Goal: Information Seeking & Learning: Learn about a topic

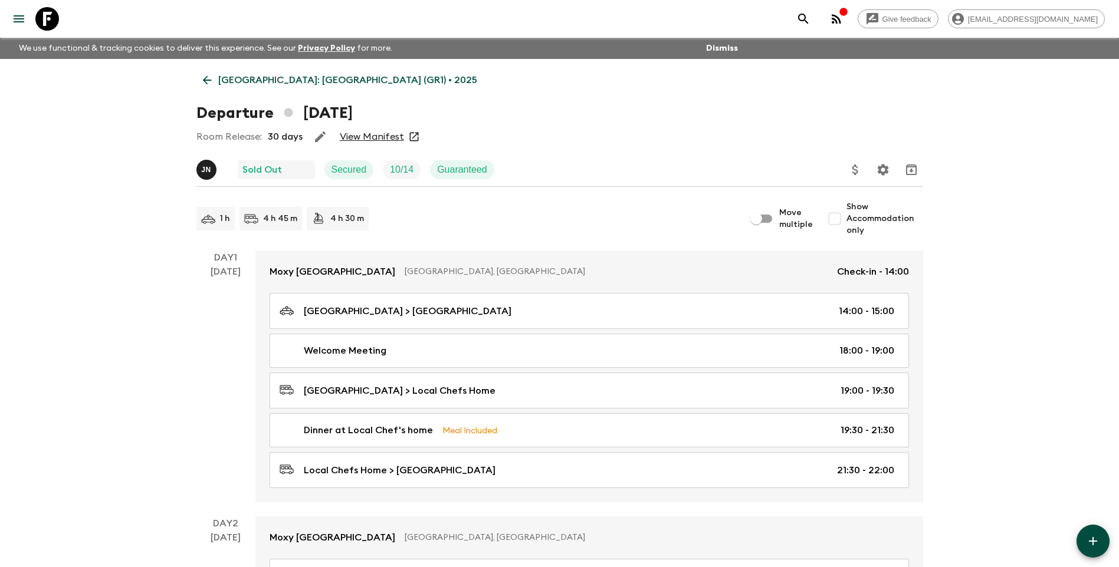
click at [232, 83] on p "[GEOGRAPHIC_DATA]: [GEOGRAPHIC_DATA] (GR1) • 2025" at bounding box center [347, 80] width 259 height 14
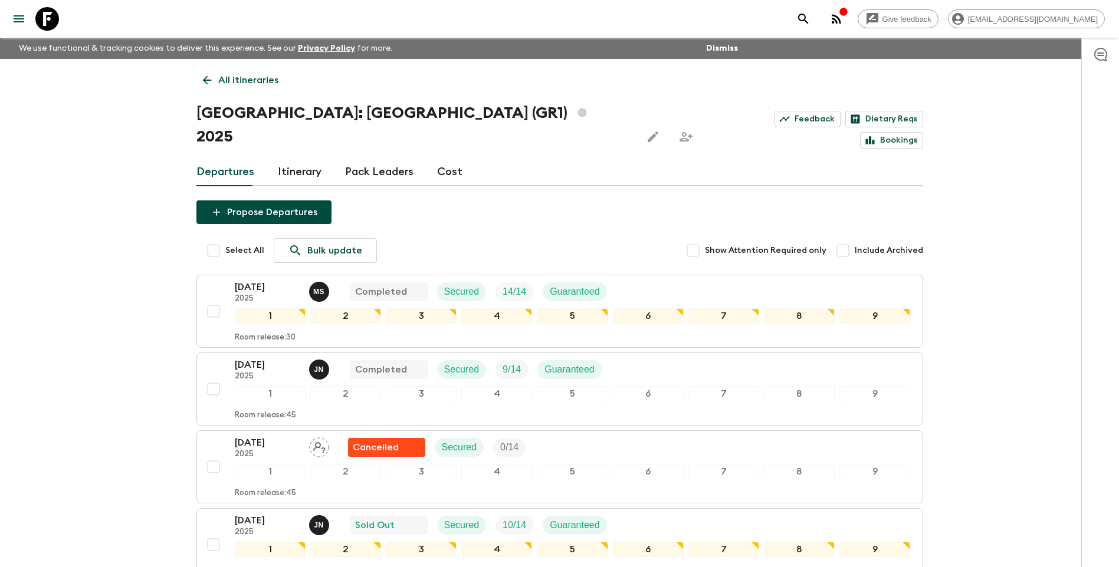
click at [213, 81] on link "All itineraries" at bounding box center [240, 80] width 88 height 24
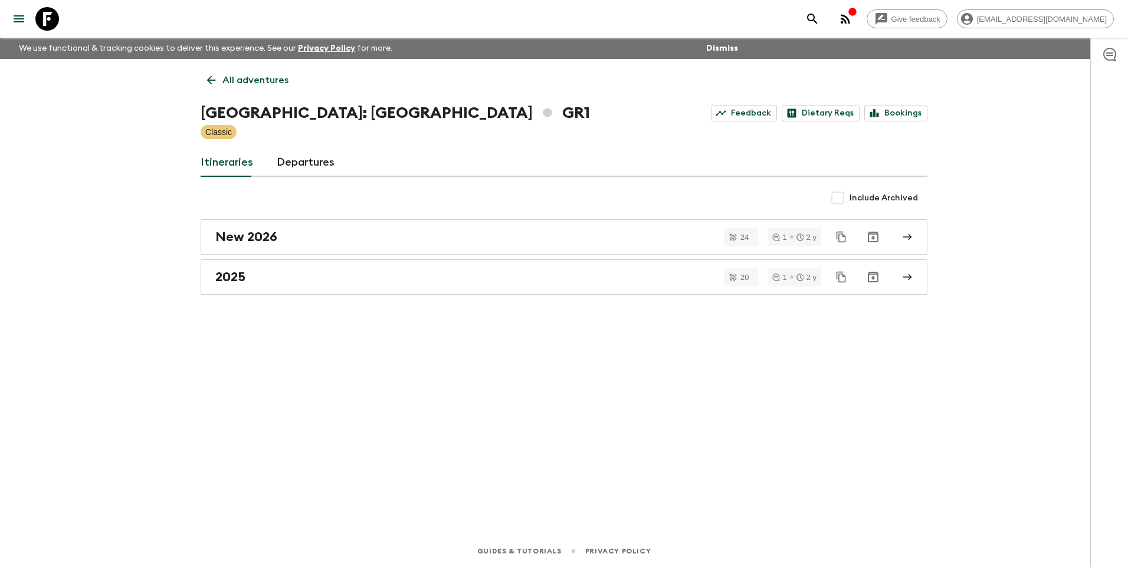
click at [214, 72] on link "All adventures" at bounding box center [248, 80] width 94 height 24
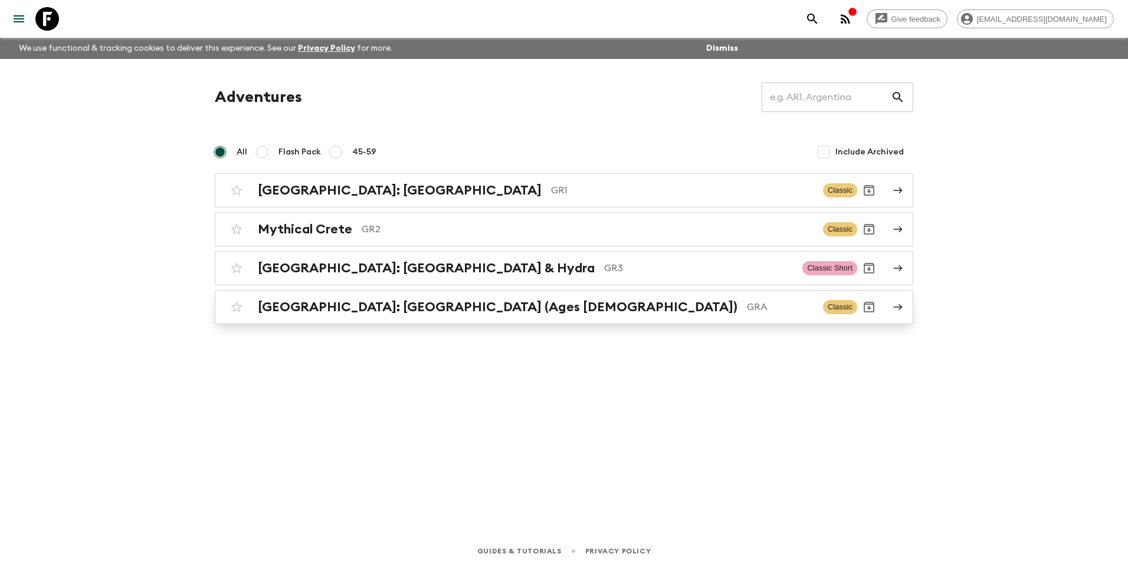
click at [335, 314] on h2 "[GEOGRAPHIC_DATA]: [GEOGRAPHIC_DATA] (Ages [DEMOGRAPHIC_DATA])" at bounding box center [497, 307] width 479 height 15
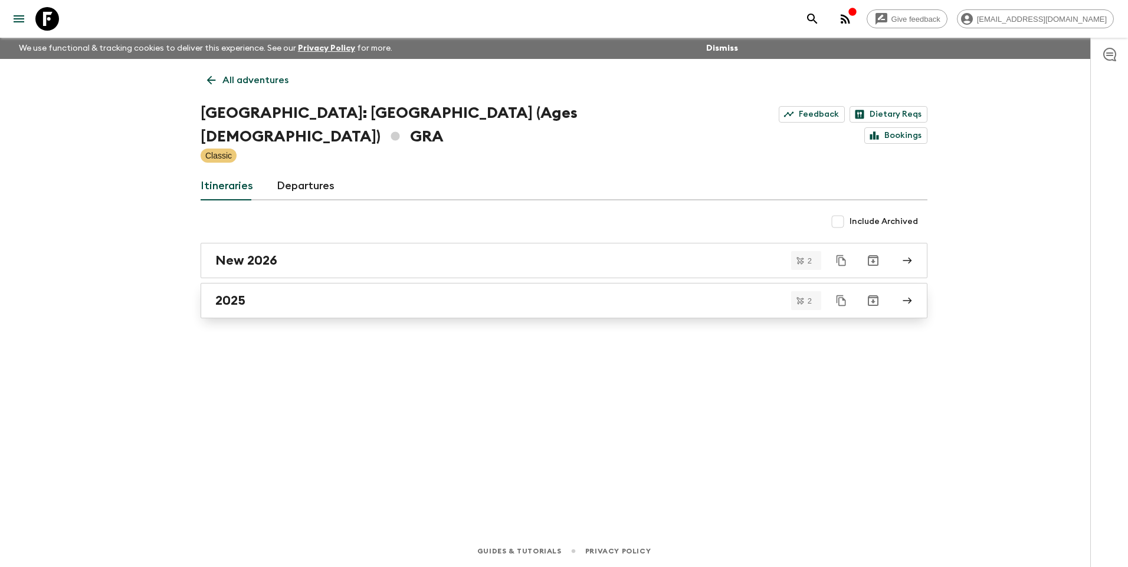
click at [254, 293] on div "2025" at bounding box center [552, 300] width 675 height 15
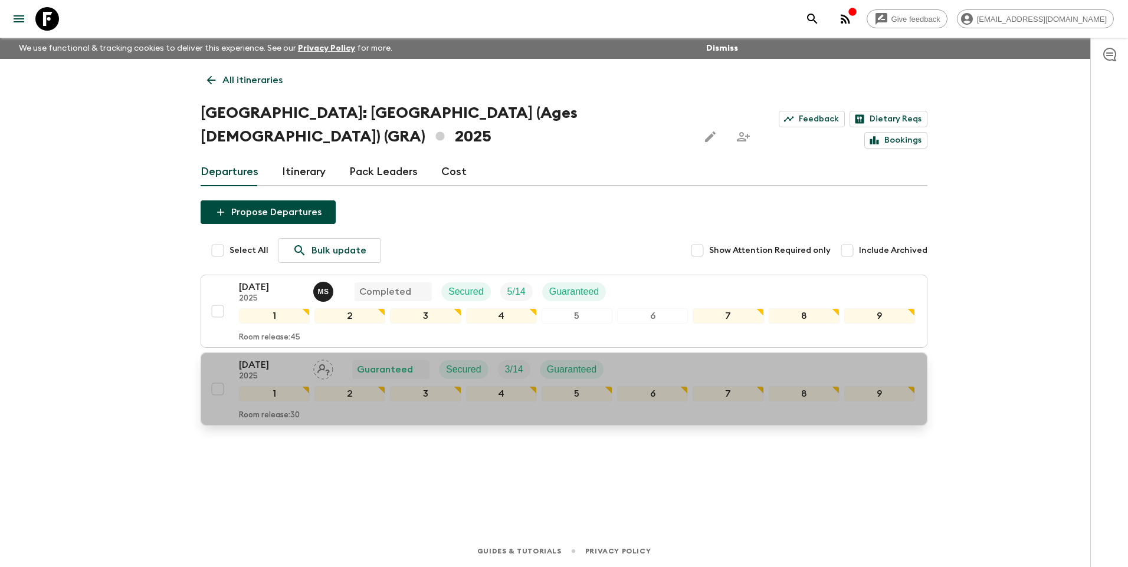
click at [271, 358] on p "[DATE]" at bounding box center [271, 365] width 65 height 14
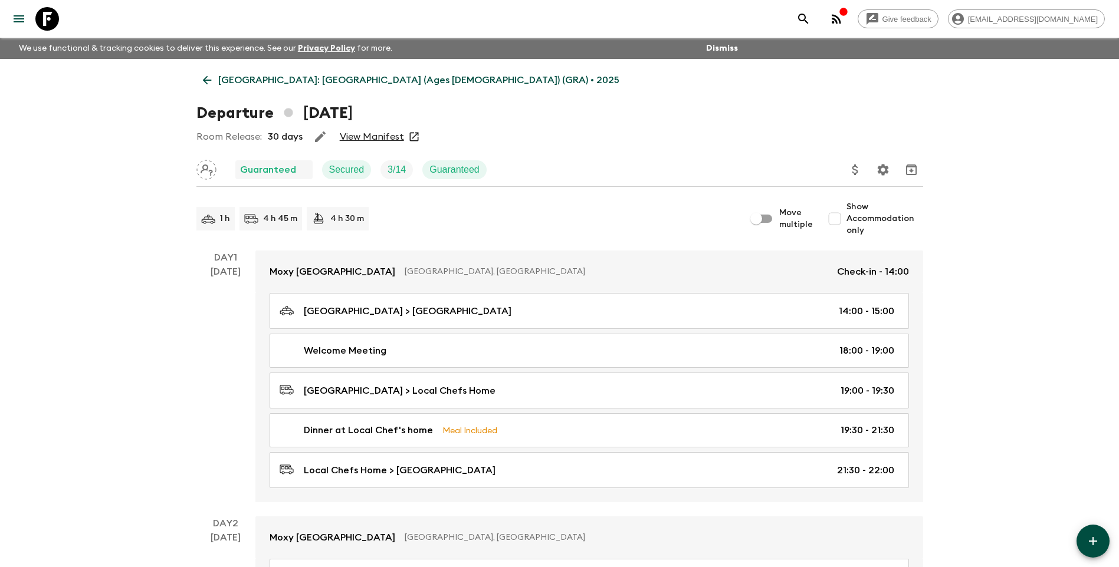
click at [379, 137] on link "View Manifest" at bounding box center [372, 137] width 64 height 12
click at [216, 75] on link "[GEOGRAPHIC_DATA]: [GEOGRAPHIC_DATA] (Ages [DEMOGRAPHIC_DATA]) (GRA) • 2025" at bounding box center [410, 80] width 429 height 24
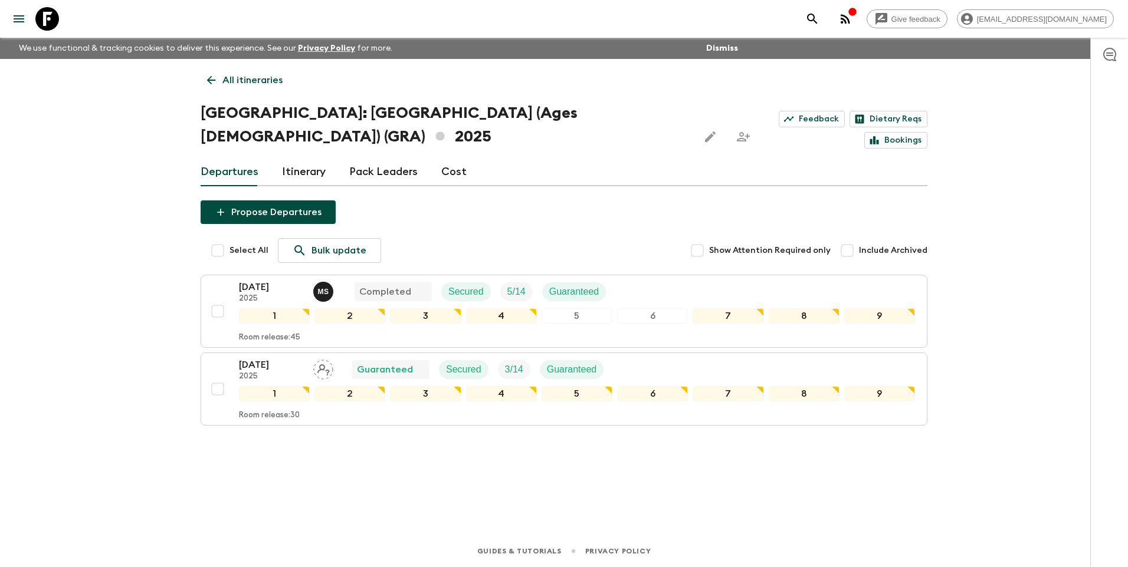
click at [228, 87] on p "All itineraries" at bounding box center [252, 80] width 60 height 14
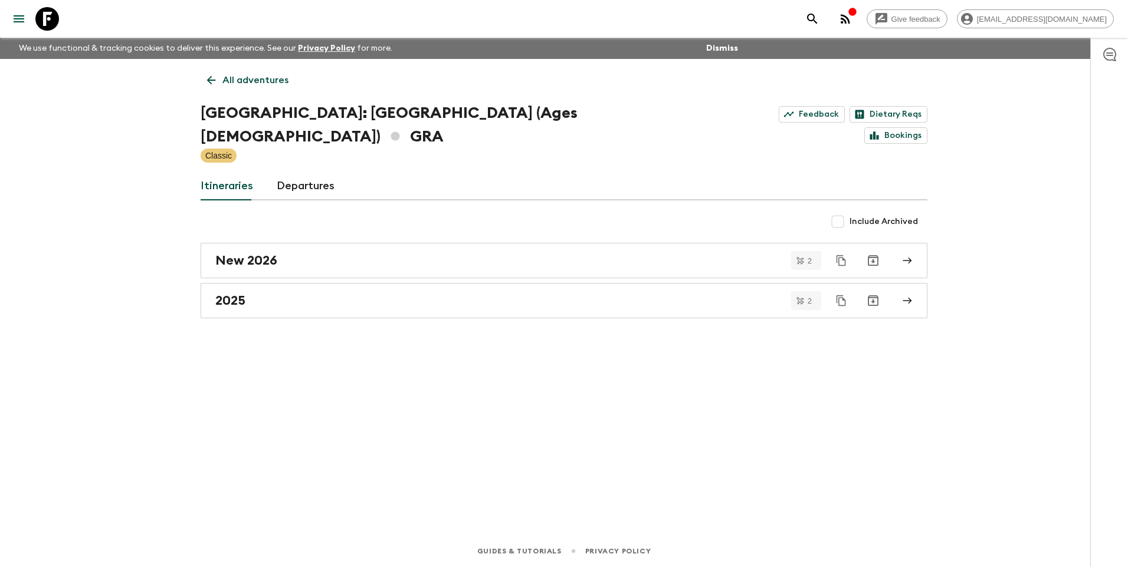
click at [238, 88] on link "All adventures" at bounding box center [248, 80] width 94 height 24
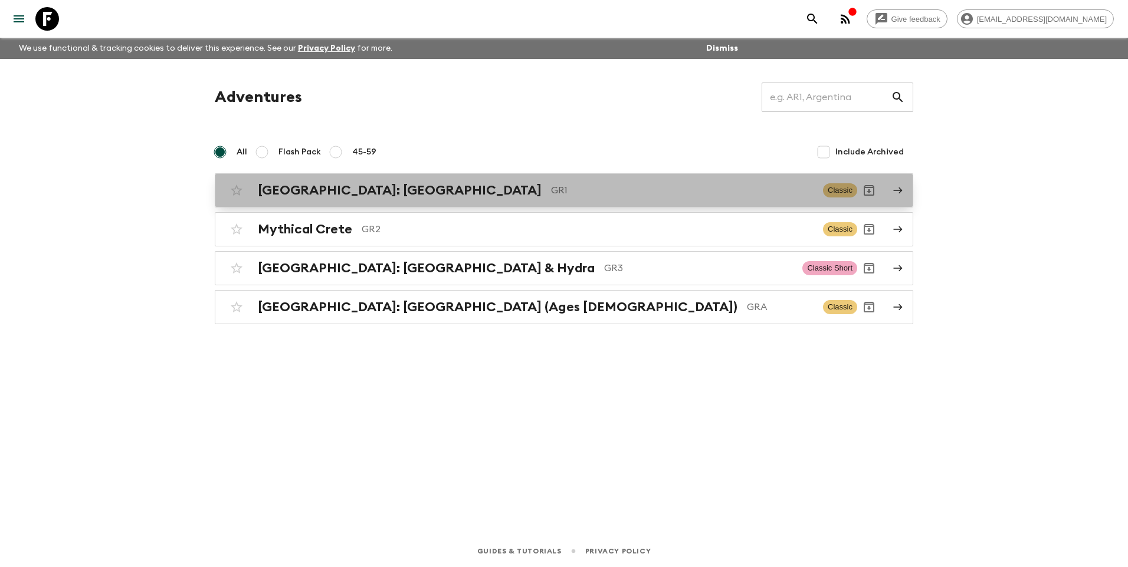
click at [307, 190] on h2 "[GEOGRAPHIC_DATA]: [GEOGRAPHIC_DATA]" at bounding box center [400, 190] width 284 height 15
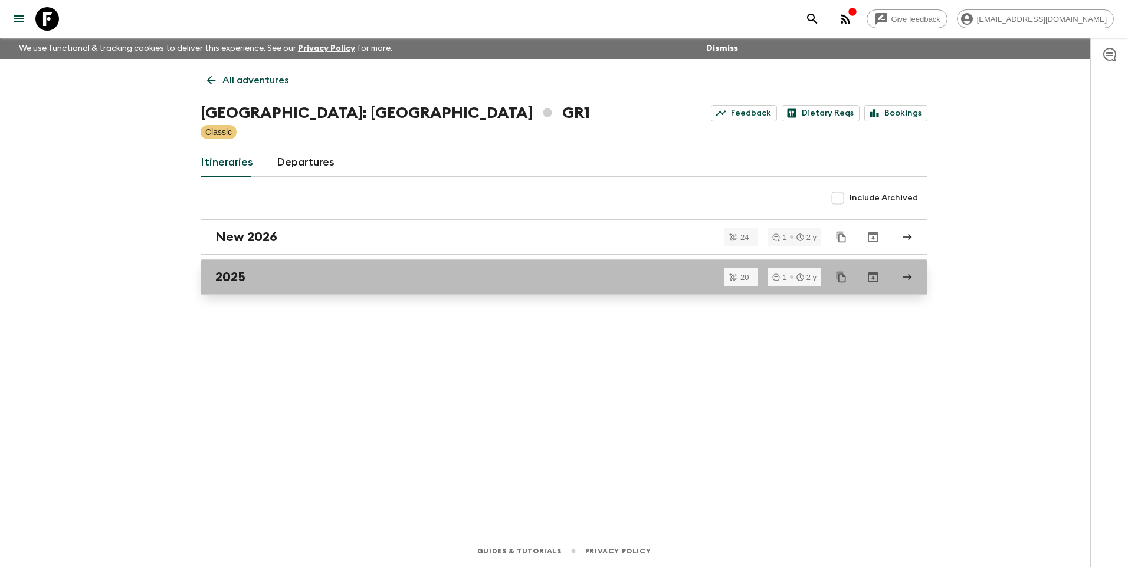
click at [252, 274] on div "2025" at bounding box center [552, 277] width 675 height 15
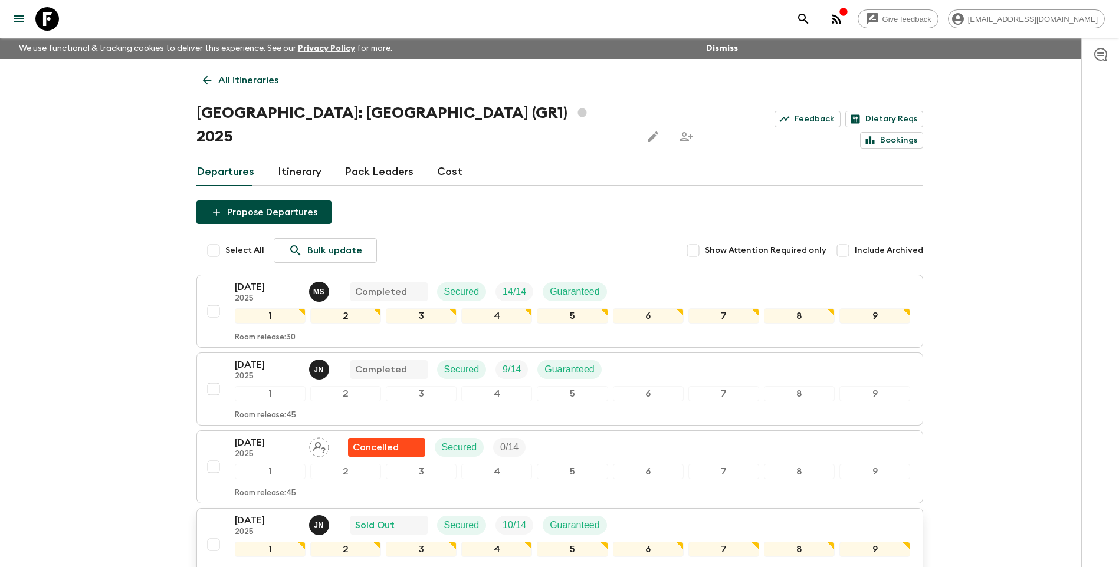
click at [248, 514] on p "[DATE]" at bounding box center [267, 521] width 65 height 14
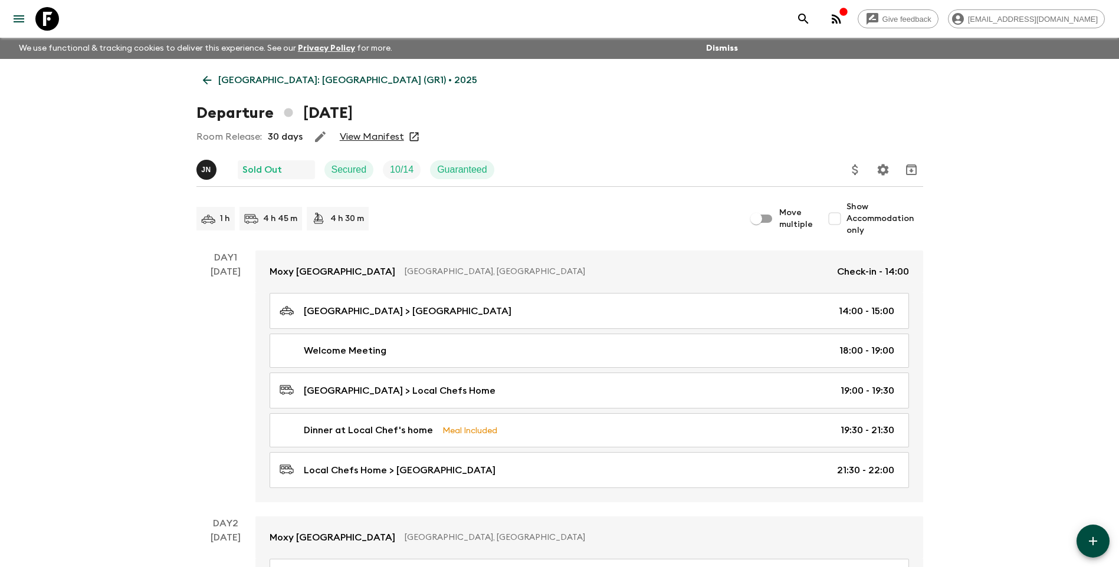
click at [367, 136] on link "View Manifest" at bounding box center [372, 137] width 64 height 12
click at [225, 81] on p "[GEOGRAPHIC_DATA]: [GEOGRAPHIC_DATA] (GR1) • 2025" at bounding box center [347, 80] width 259 height 14
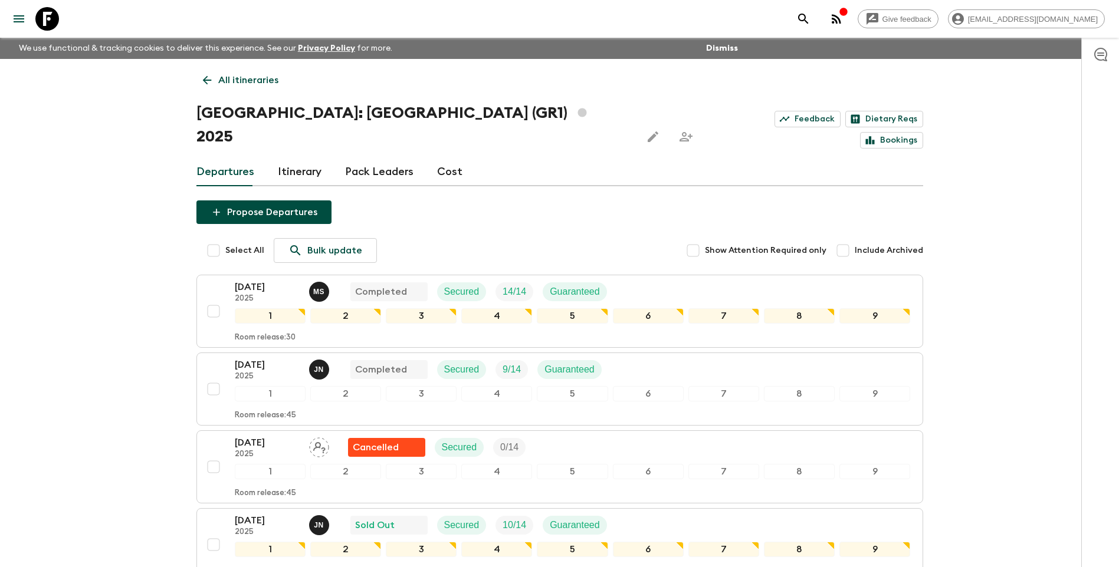
click at [238, 75] on p "All itineraries" at bounding box center [248, 80] width 60 height 14
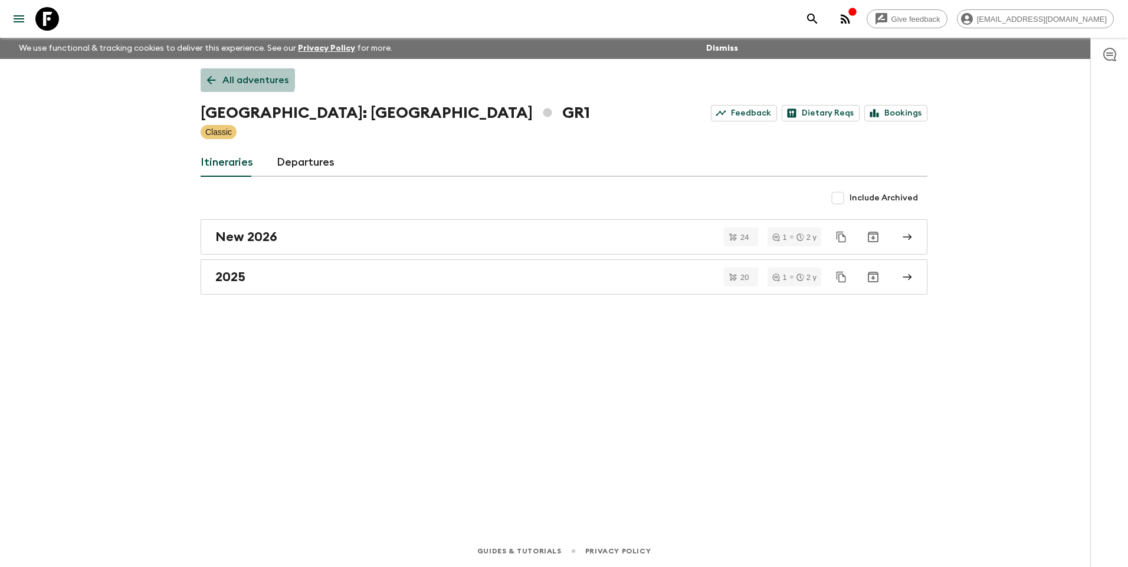
click at [209, 70] on link "All adventures" at bounding box center [248, 80] width 94 height 24
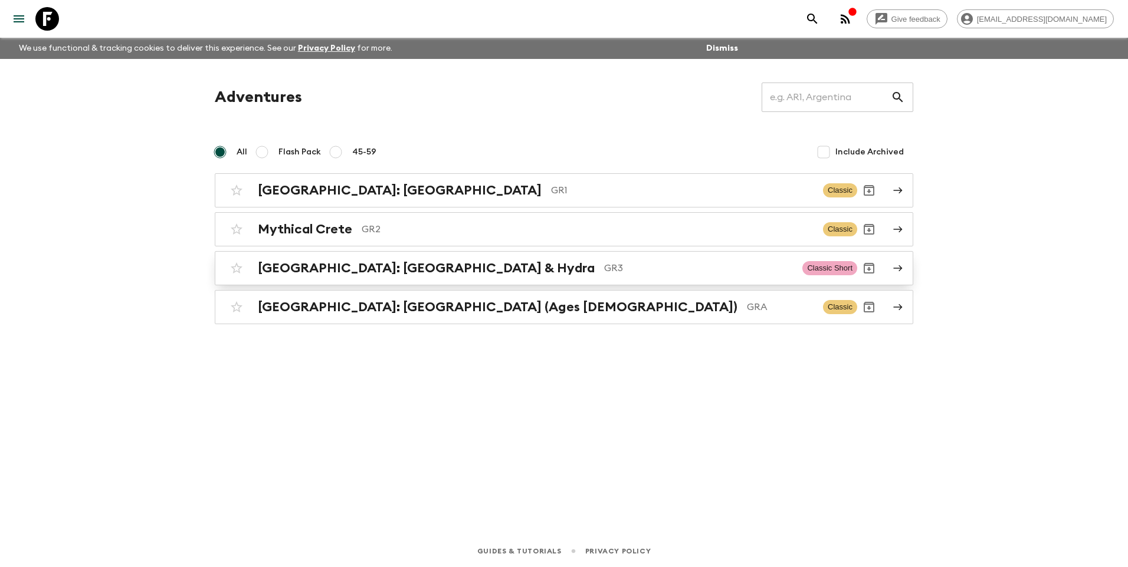
click at [347, 275] on h2 "[GEOGRAPHIC_DATA]: [GEOGRAPHIC_DATA] & Hydra" at bounding box center [426, 268] width 337 height 15
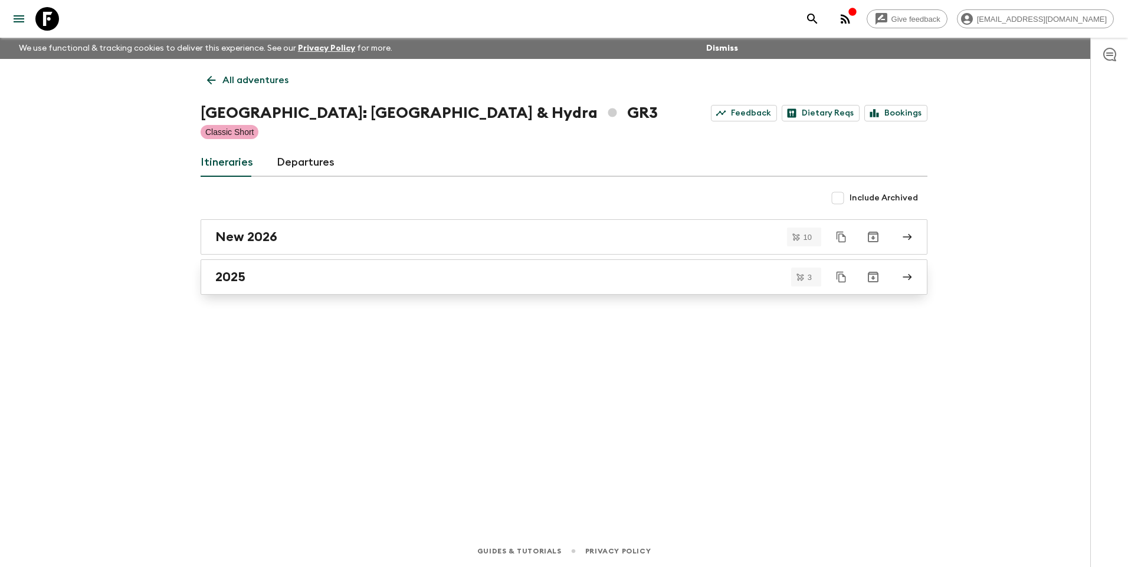
click at [252, 262] on link "2025" at bounding box center [564, 276] width 727 height 35
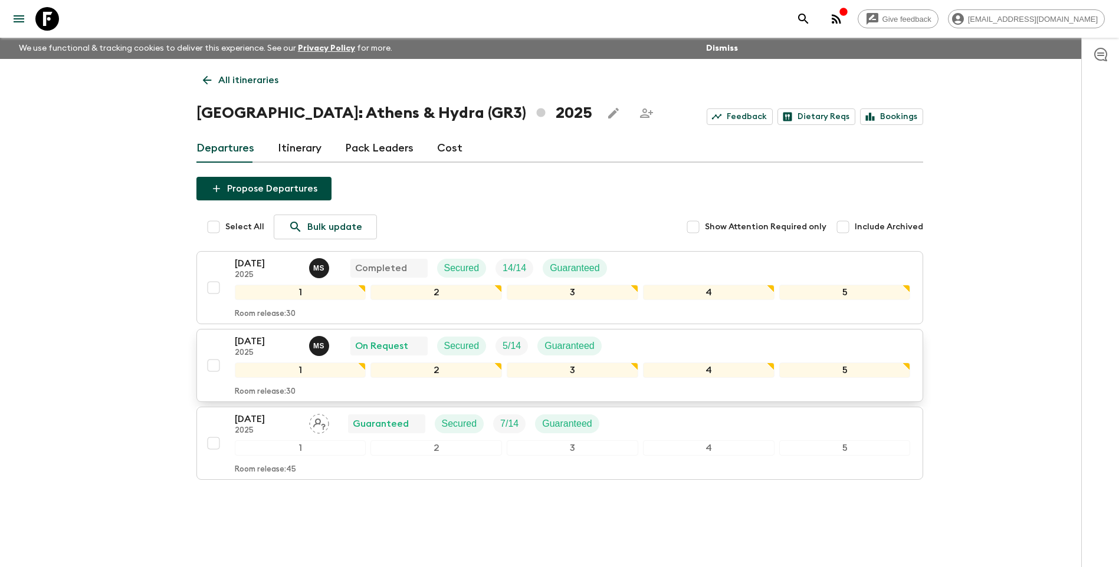
click at [264, 342] on p "[DATE]" at bounding box center [267, 341] width 65 height 14
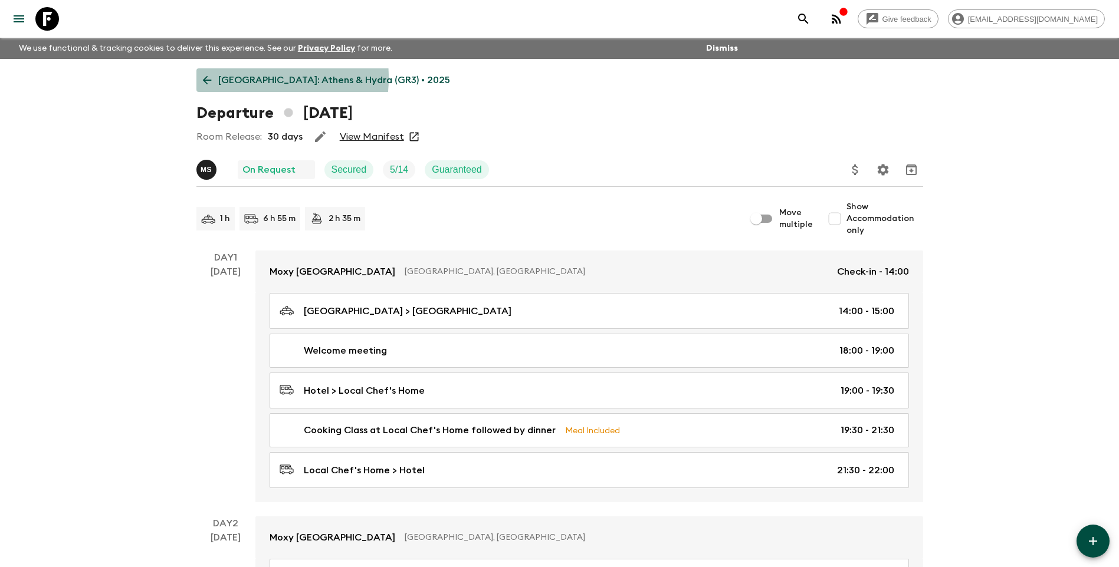
click at [230, 78] on p "[GEOGRAPHIC_DATA]: Athens & Hydra (GR3) • 2025" at bounding box center [334, 80] width 232 height 14
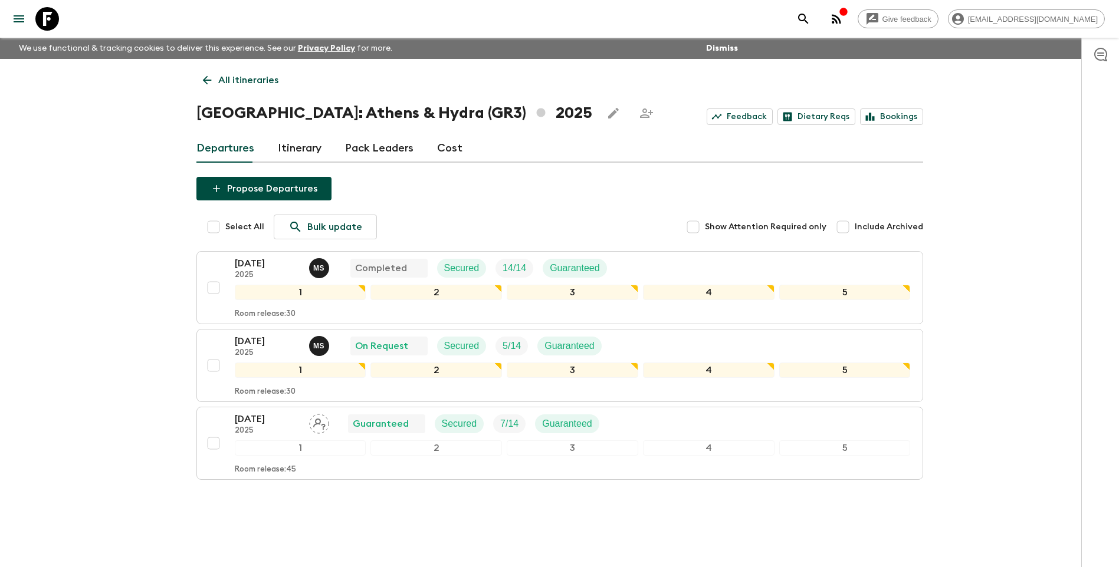
click at [211, 91] on link "All itineraries" at bounding box center [240, 80] width 88 height 24
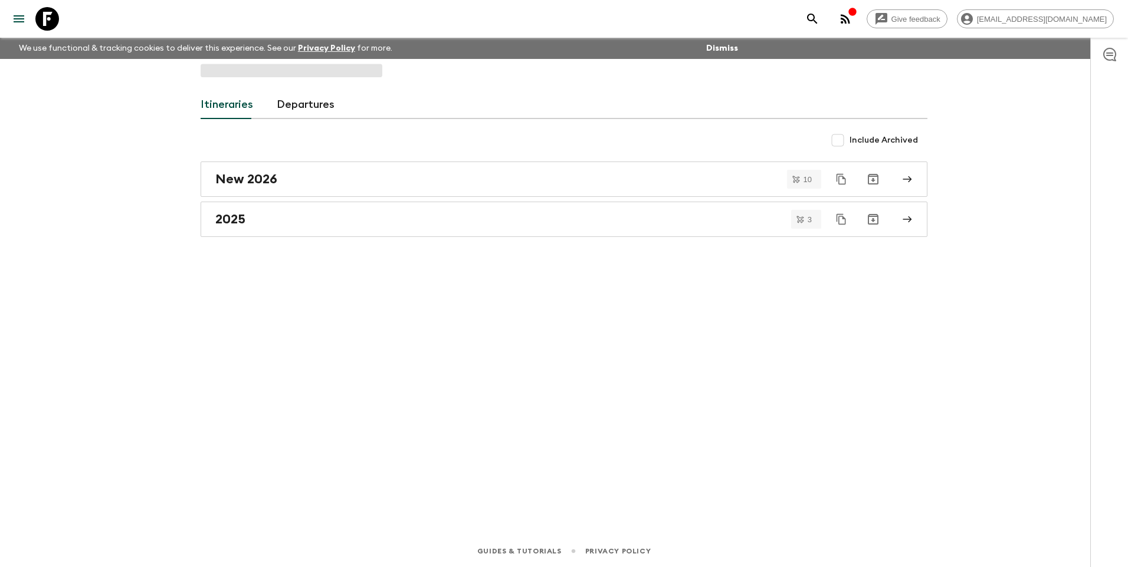
click at [209, 103] on link "Itineraries" at bounding box center [227, 105] width 52 height 28
